Goal: Communication & Community: Connect with others

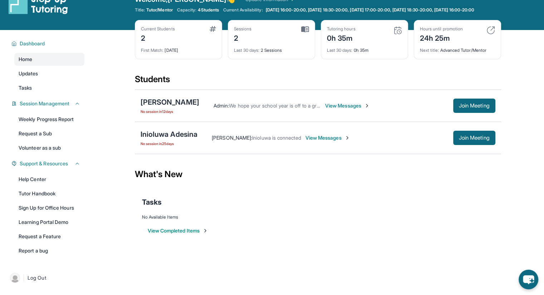
scroll to position [16, 0]
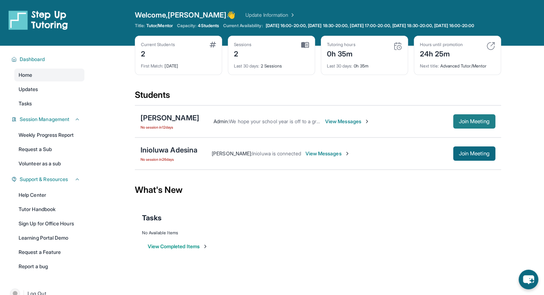
click at [472, 124] on span "Join Meeting" at bounding box center [474, 121] width 31 height 4
click at [474, 124] on span "Join Meeting" at bounding box center [474, 121] width 31 height 4
click at [330, 125] on span "View Messages" at bounding box center [347, 121] width 45 height 7
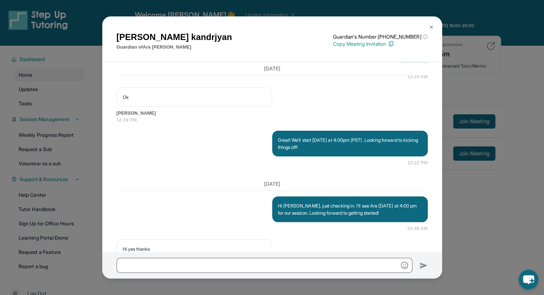
scroll to position [925, 0]
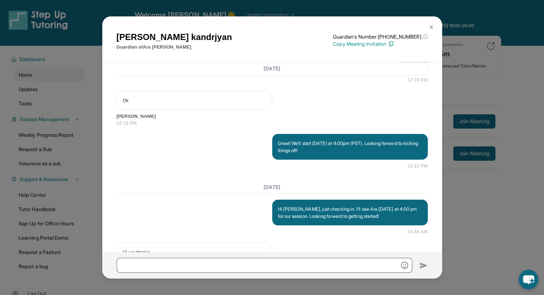
click at [429, 26] on img at bounding box center [431, 27] width 6 height 6
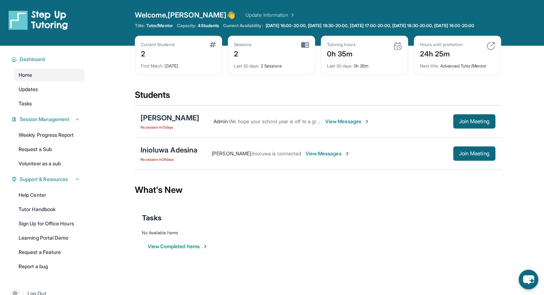
click at [170, 123] on div "[PERSON_NAME]" at bounding box center [169, 118] width 59 height 10
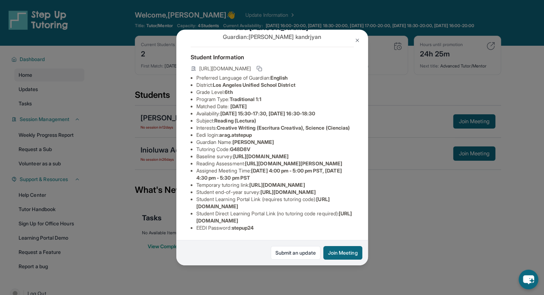
scroll to position [36, 0]
click at [242, 147] on span "G48D8V" at bounding box center [240, 149] width 20 height 6
copy span "G48D8V"
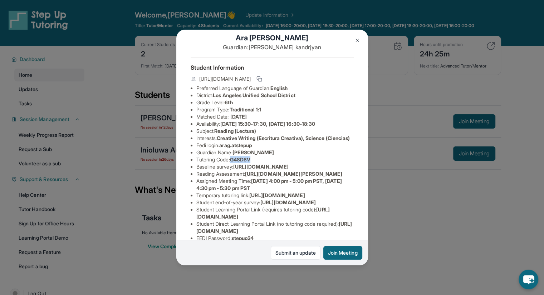
scroll to position [0, 0]
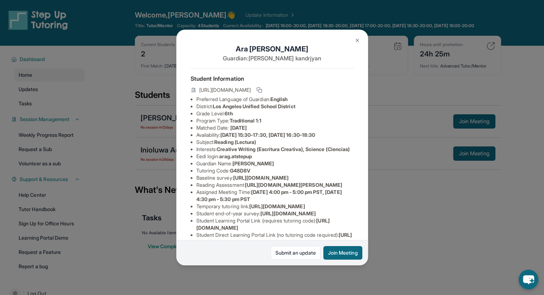
click at [245, 181] on span "https://airtable.com/apprlfn8WjpjBUn2G/shrK0QR6AaNyG5psY?prefill_Type%20of%20Fo…" at bounding box center [260, 178] width 55 height 6
click at [358, 40] on img at bounding box center [357, 41] width 6 height 6
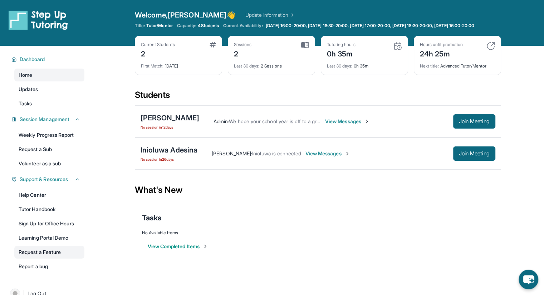
scroll to position [36, 0]
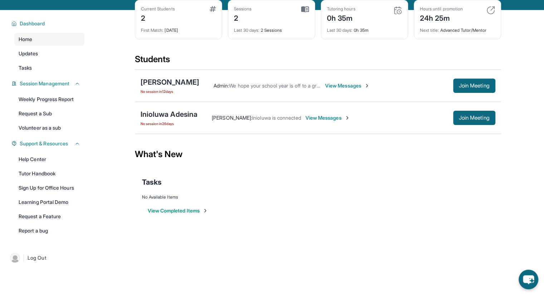
click at [327, 122] on span "View Messages" at bounding box center [327, 117] width 45 height 7
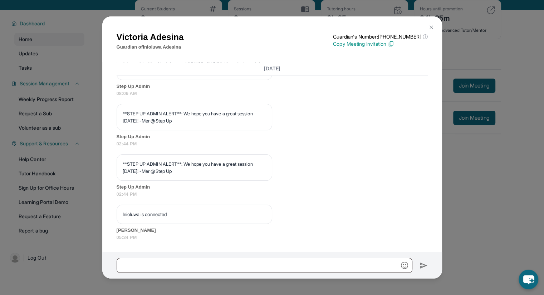
scroll to position [1309, 0]
click at [432, 25] on img at bounding box center [431, 27] width 6 height 6
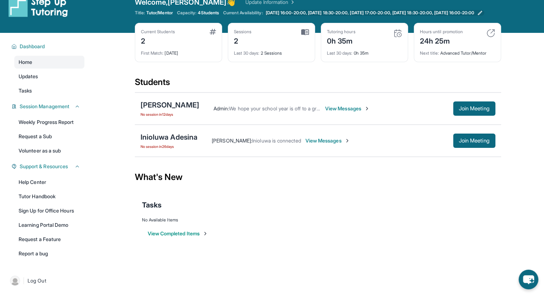
scroll to position [0, 0]
